Goal: Information Seeking & Learning: Learn about a topic

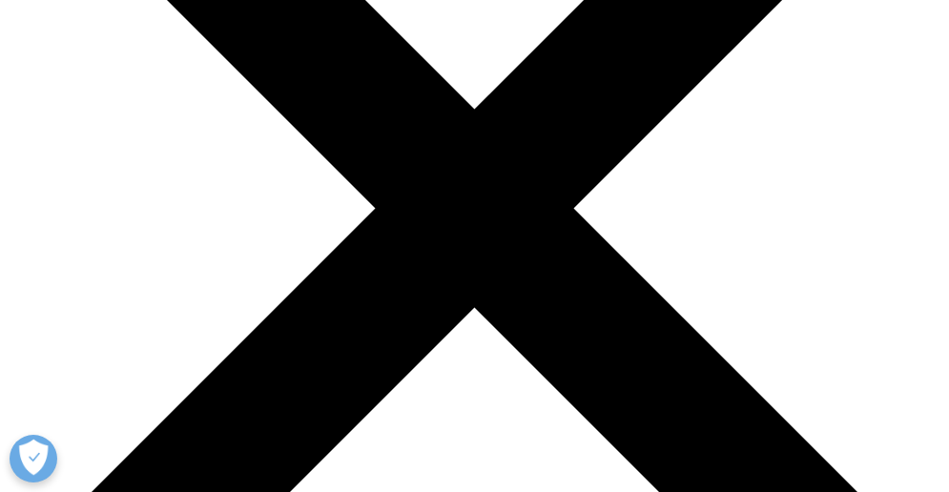
drag, startPoint x: 108, startPoint y: 275, endPoint x: 201, endPoint y: 309, distance: 99.5
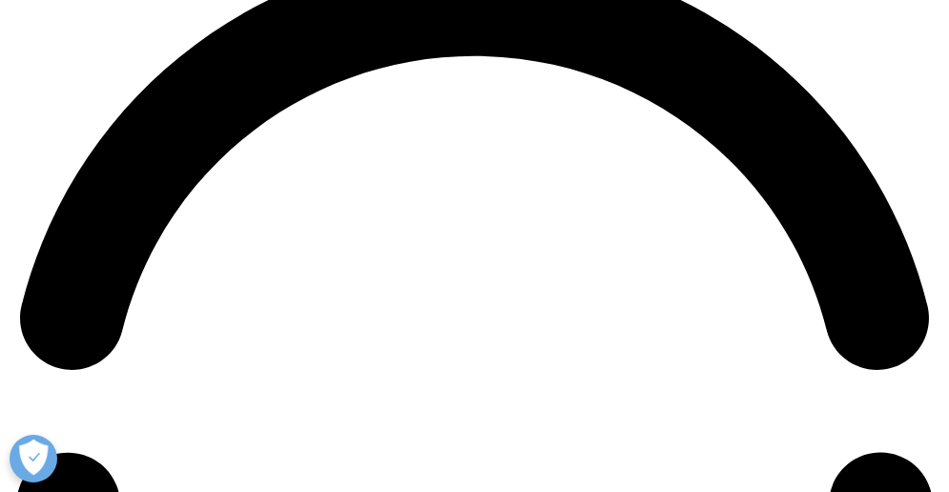
scroll to position [1907, 0]
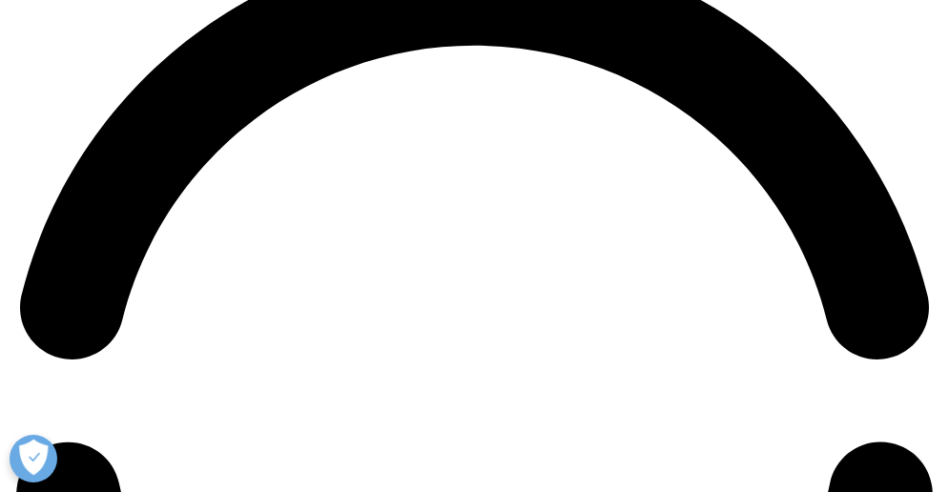
scroll to position [1907, 0]
